Goal: Task Accomplishment & Management: Use online tool/utility

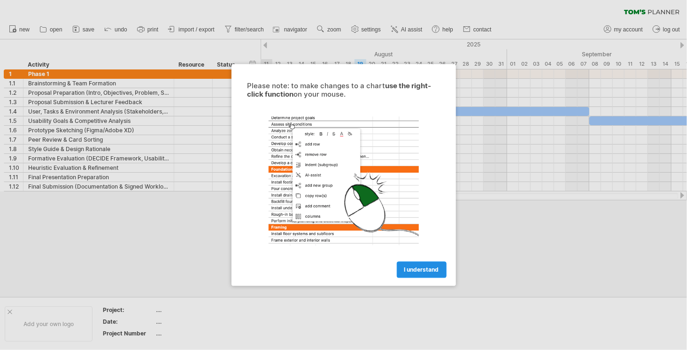
click at [417, 272] on span "I understand" at bounding box center [421, 270] width 35 height 7
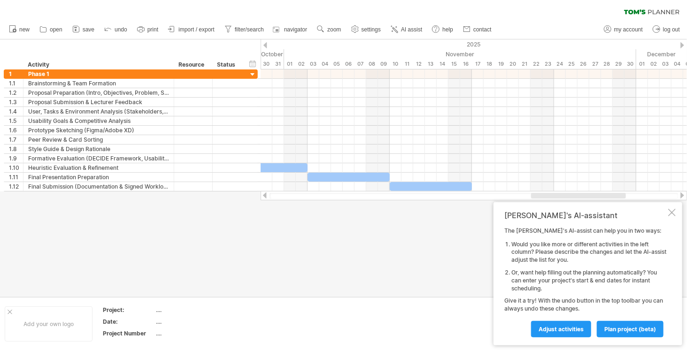
click at [676, 214] on div at bounding box center [672, 213] width 8 height 8
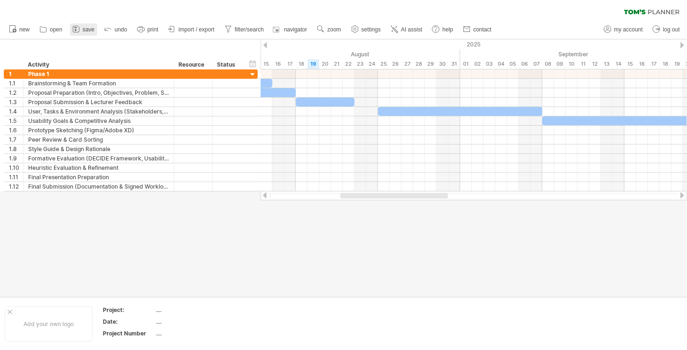
click at [89, 27] on span "save" at bounding box center [89, 29] width 12 height 7
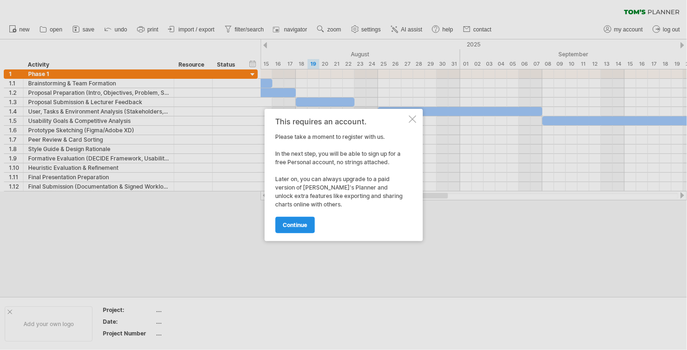
click at [294, 223] on span "continue" at bounding box center [295, 225] width 24 height 7
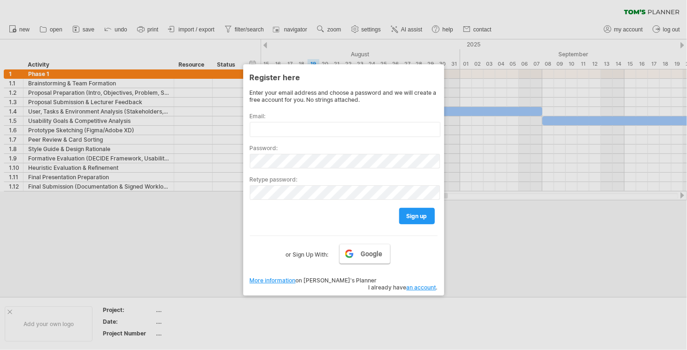
click at [363, 254] on span "Google" at bounding box center [372, 254] width 22 height 8
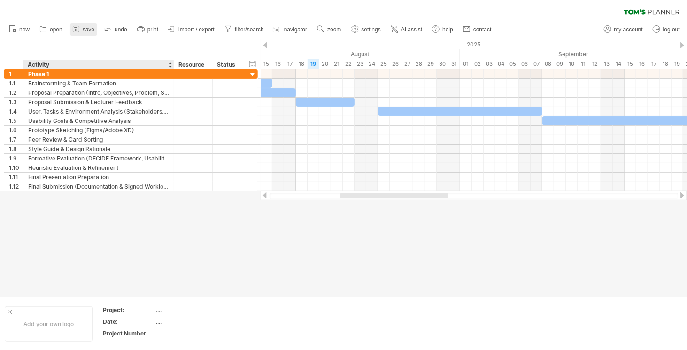
click at [91, 35] on link "save" at bounding box center [83, 29] width 27 height 12
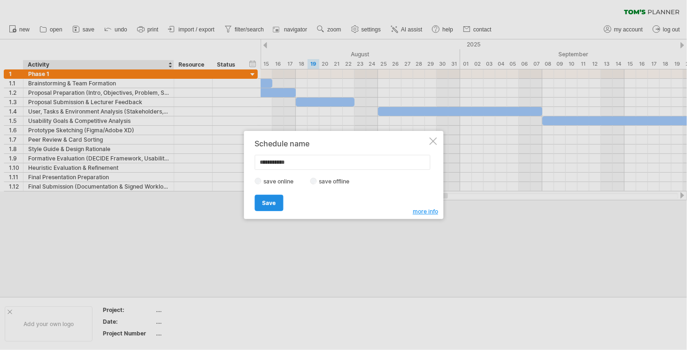
click at [277, 201] on link "Save" at bounding box center [269, 203] width 29 height 16
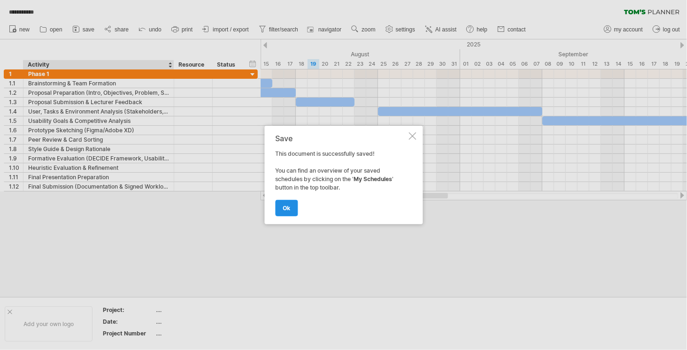
click at [290, 211] on link "ok" at bounding box center [286, 208] width 23 height 16
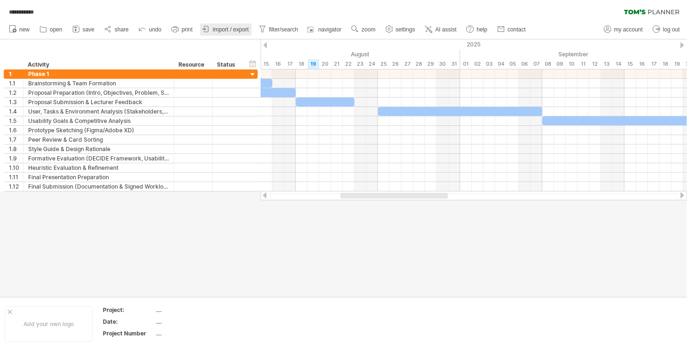
click at [224, 31] on span "import / export" at bounding box center [231, 29] width 36 height 7
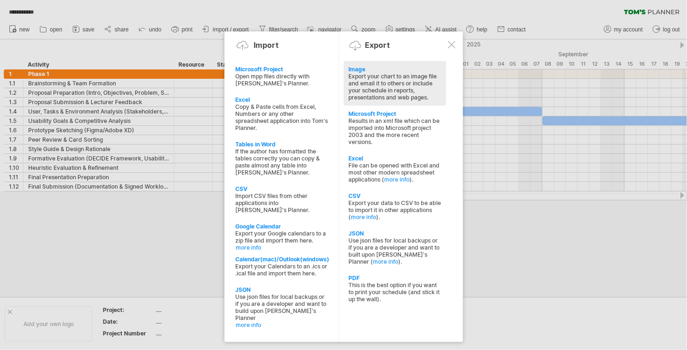
click at [365, 83] on div "Export your chart to an image file and email it to others or include your sched…" at bounding box center [395, 87] width 93 height 28
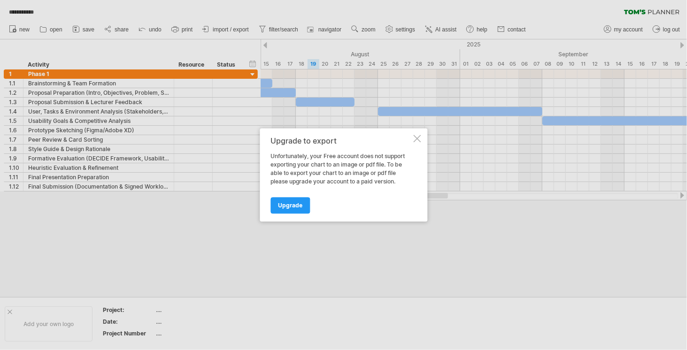
click at [415, 141] on div at bounding box center [417, 139] width 8 height 8
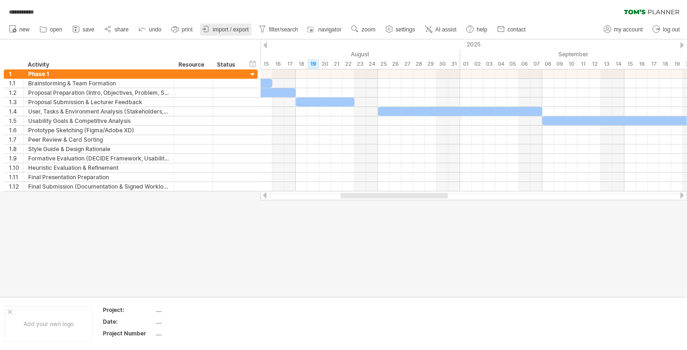
click at [240, 28] on span "import / export" at bounding box center [231, 29] width 36 height 7
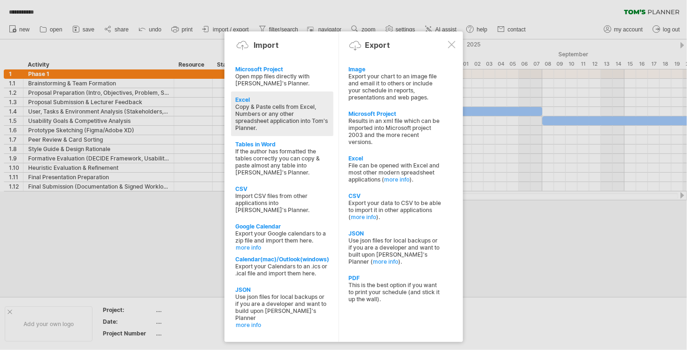
click at [259, 107] on div "Copy & Paste cells from Excel, Numbers or any other spreadsheet application int…" at bounding box center [282, 117] width 93 height 28
type textarea "**********"
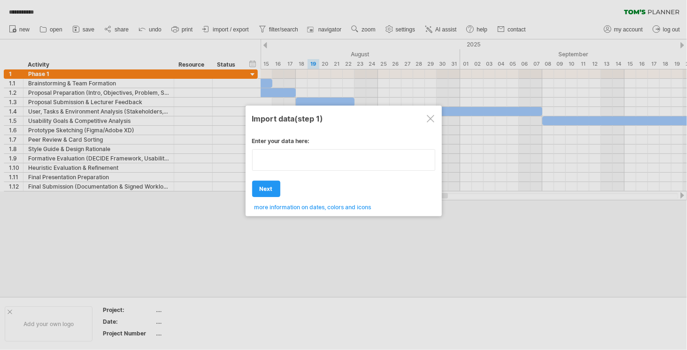
click at [290, 167] on textarea at bounding box center [343, 160] width 183 height 22
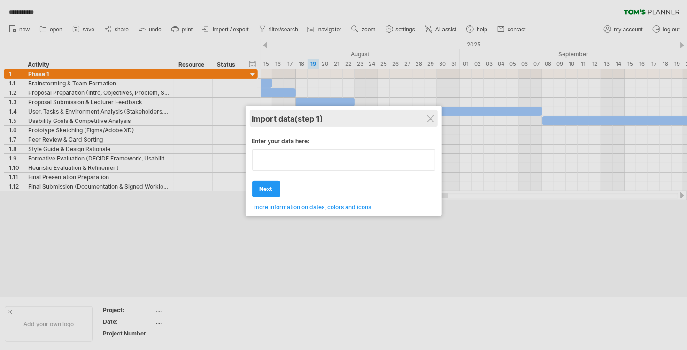
type textarea "**********"
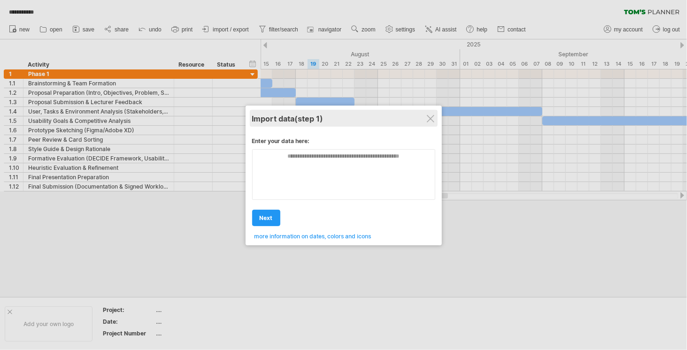
click at [435, 116] on div "Import data (step 1)" at bounding box center [343, 118] width 183 height 17
click at [435, 117] on div "Import data (step 1)" at bounding box center [343, 118] width 183 height 17
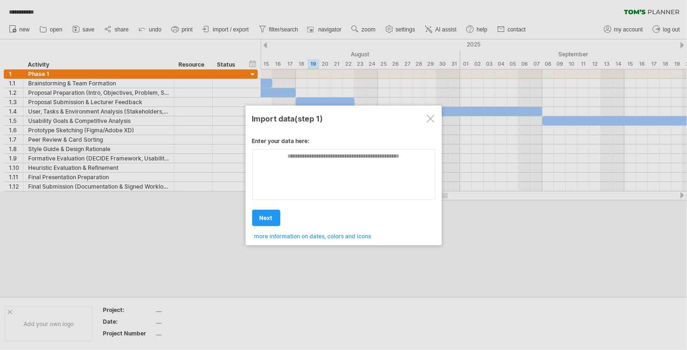
click at [433, 118] on div at bounding box center [431, 119] width 8 height 8
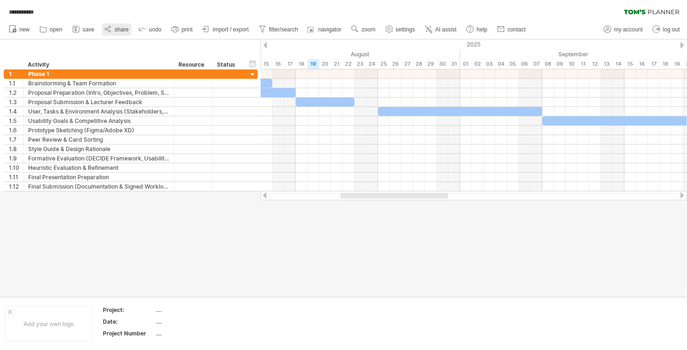
click at [108, 32] on icon at bounding box center [107, 28] width 9 height 9
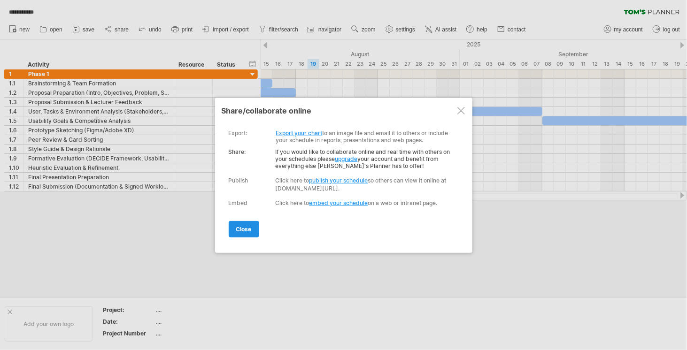
click at [249, 226] on span "close" at bounding box center [244, 229] width 16 height 7
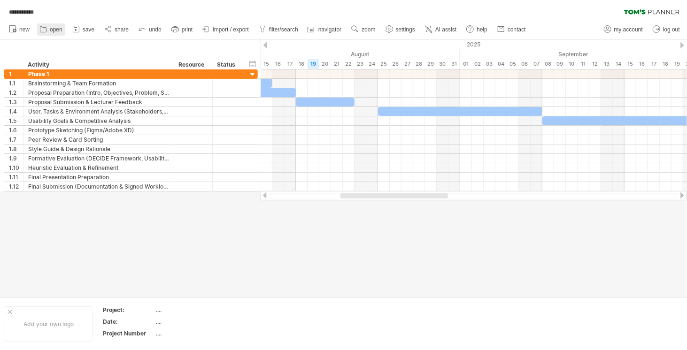
click at [52, 28] on span "open" at bounding box center [56, 29] width 13 height 7
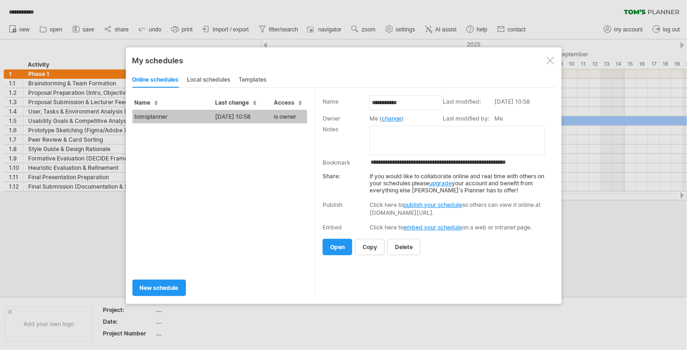
click at [551, 60] on div at bounding box center [551, 61] width 8 height 8
